Goal: Check status: Check status

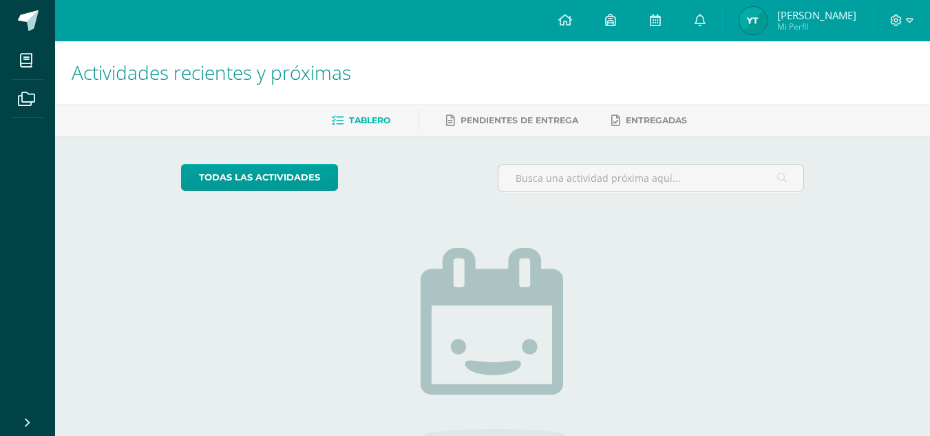
click at [767, 25] on img at bounding box center [754, 21] width 28 height 28
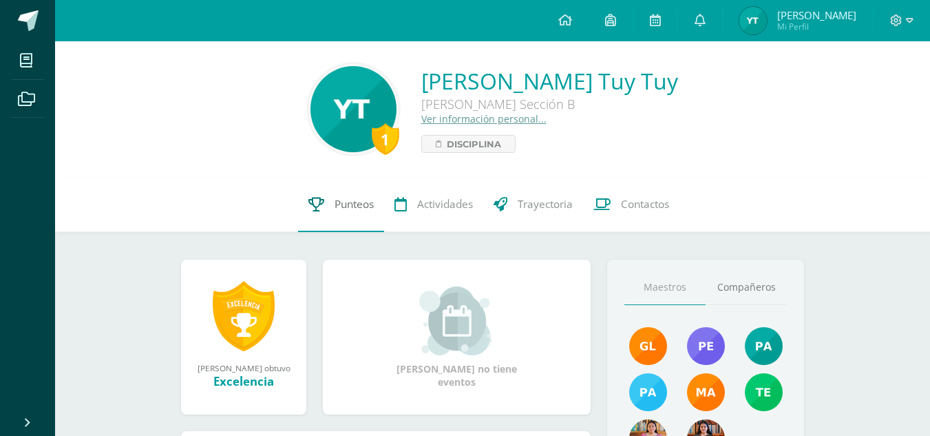
click at [337, 220] on link "Punteos" at bounding box center [341, 204] width 86 height 55
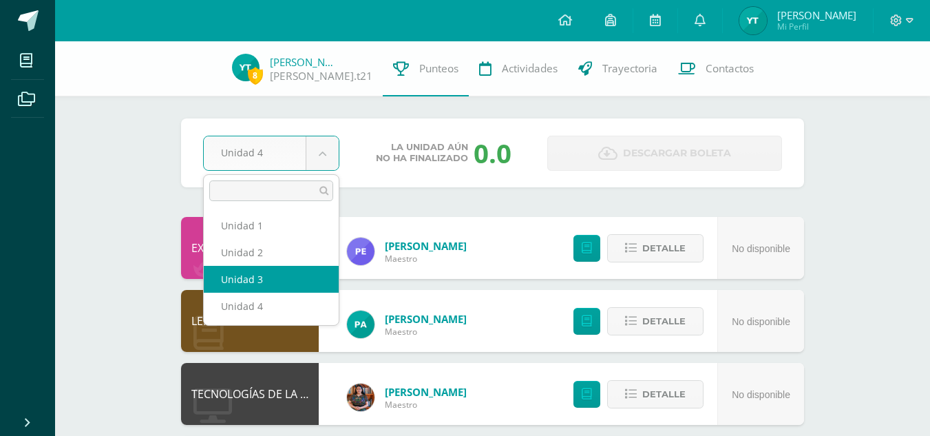
select select "Unidad 3"
